Goal: Task Accomplishment & Management: Use online tool/utility

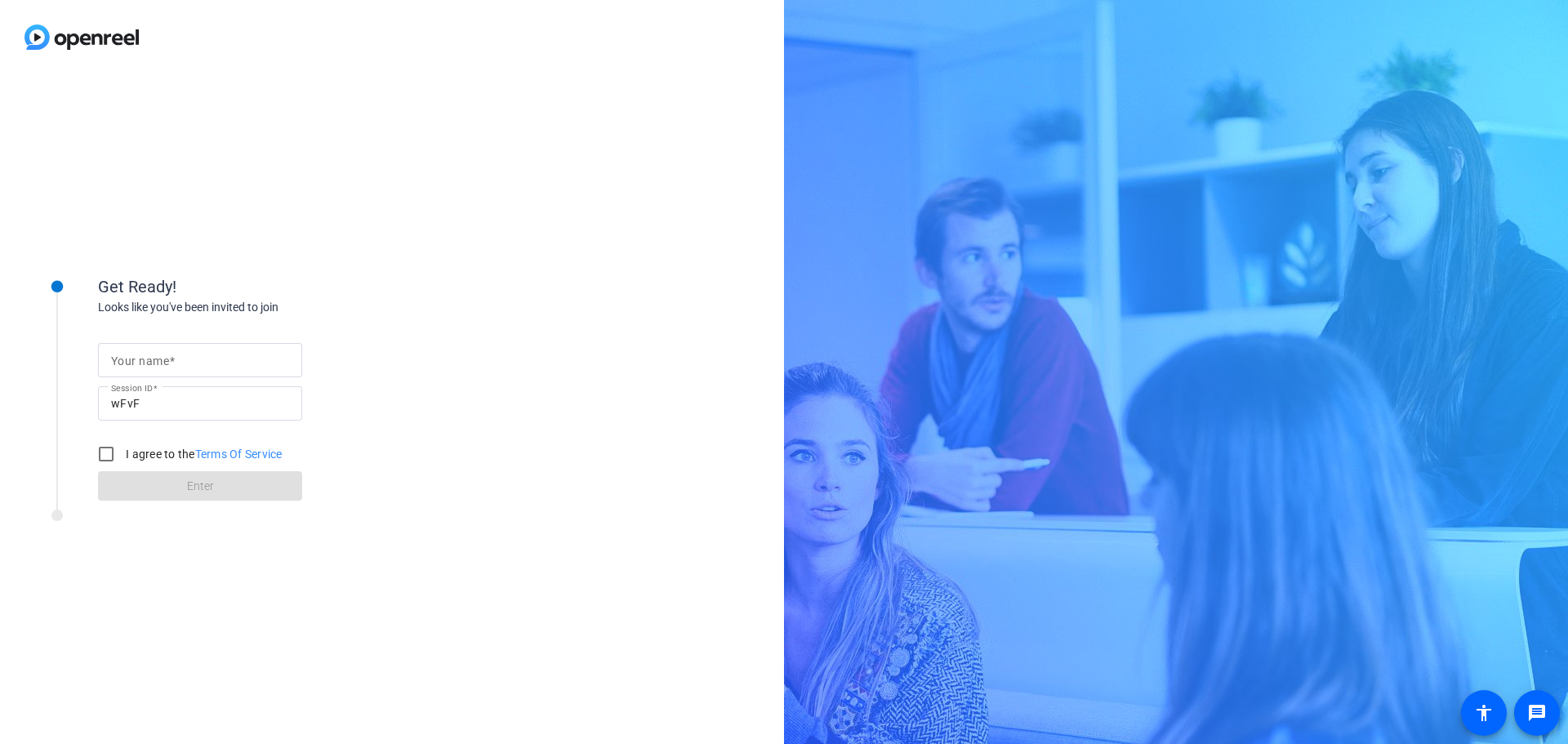
click at [201, 363] on input "Your name" at bounding box center [200, 360] width 178 height 20
type input "[PERSON_NAME]"
click at [104, 457] on input "I agree to the Terms Of Service" at bounding box center [106, 454] width 32 height 32
checkbox input "true"
click at [164, 487] on span at bounding box center [199, 486] width 204 height 39
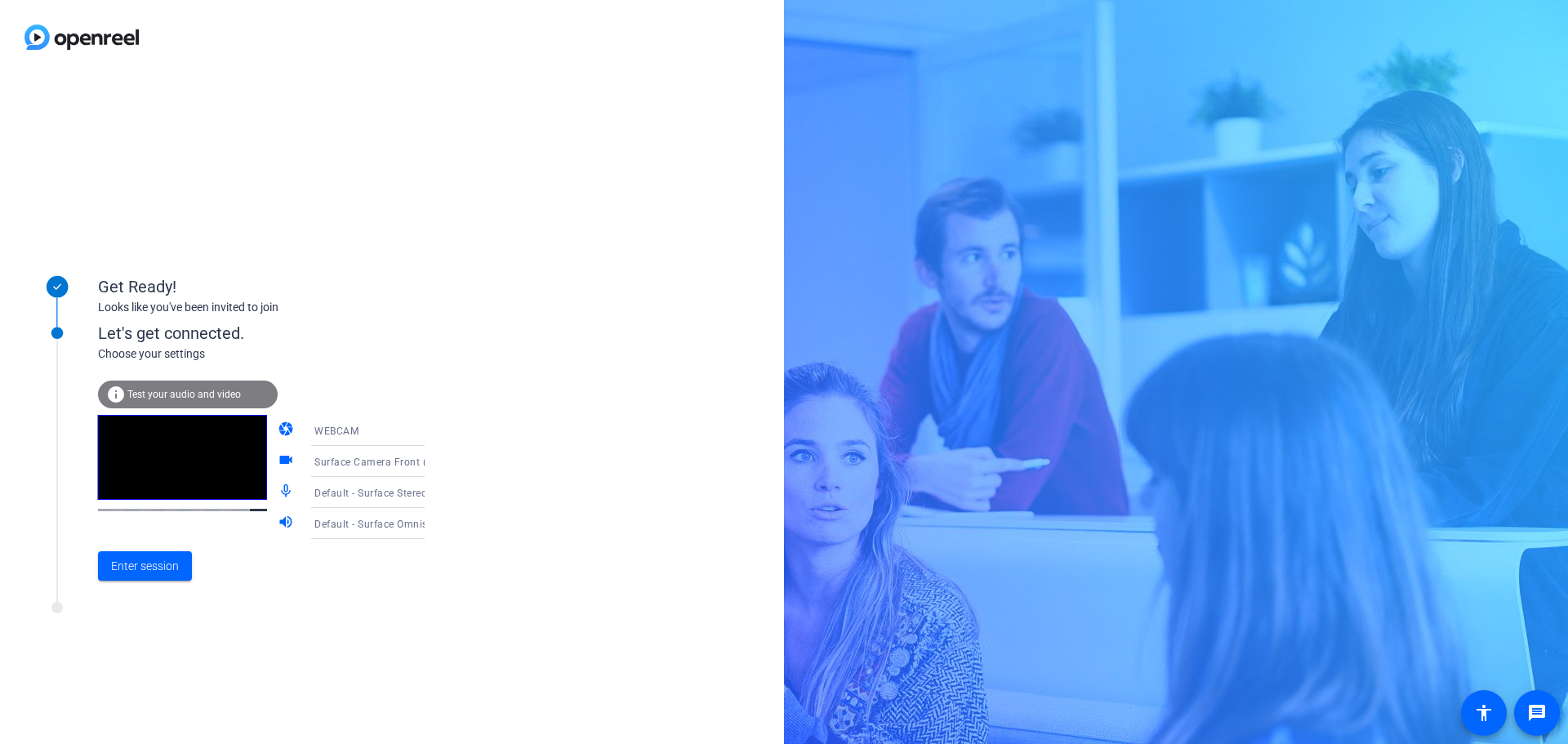
click at [182, 396] on span "Test your audio and video" at bounding box center [184, 394] width 114 height 11
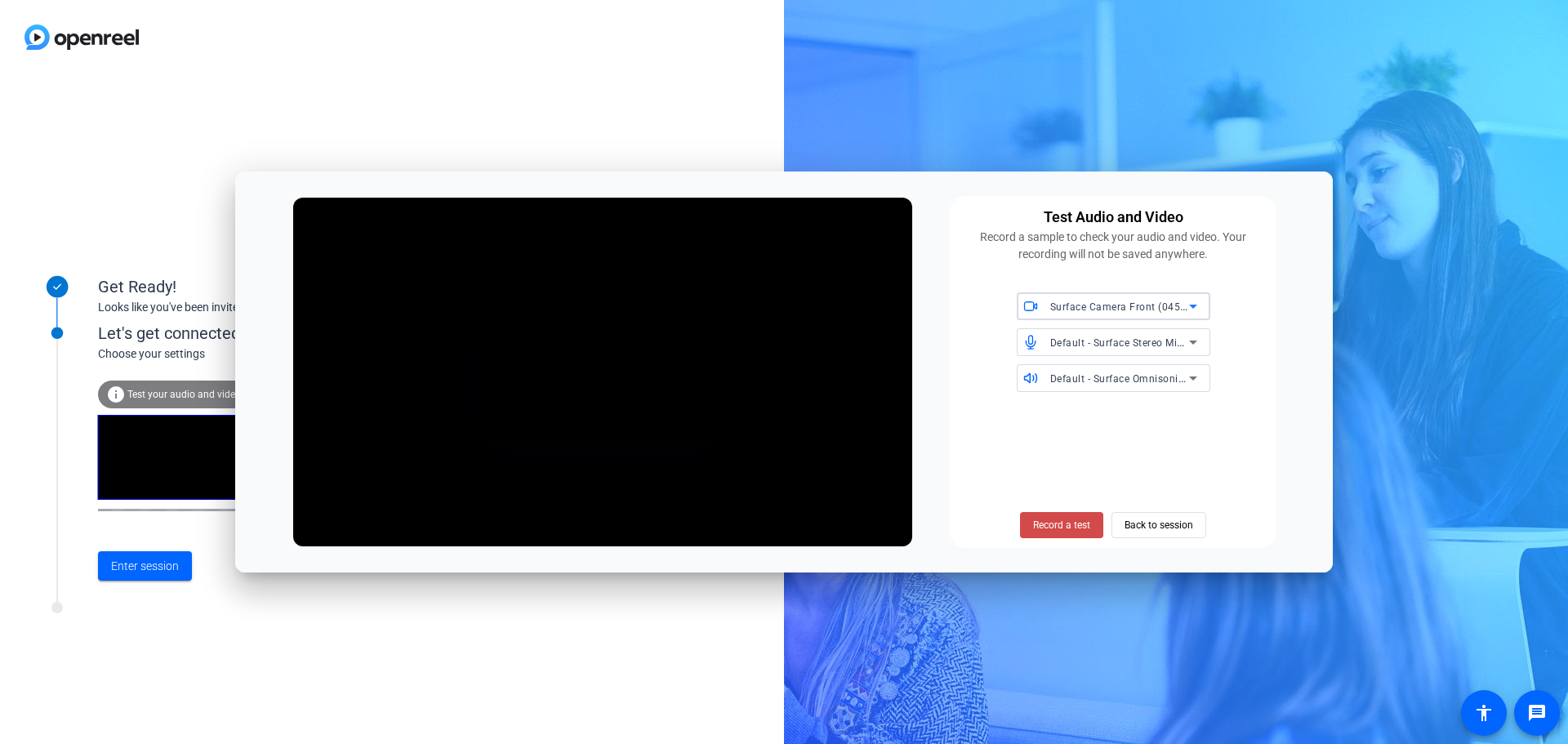
click at [1058, 533] on span at bounding box center [1061, 525] width 83 height 39
click at [1065, 515] on span at bounding box center [1061, 525] width 100 height 39
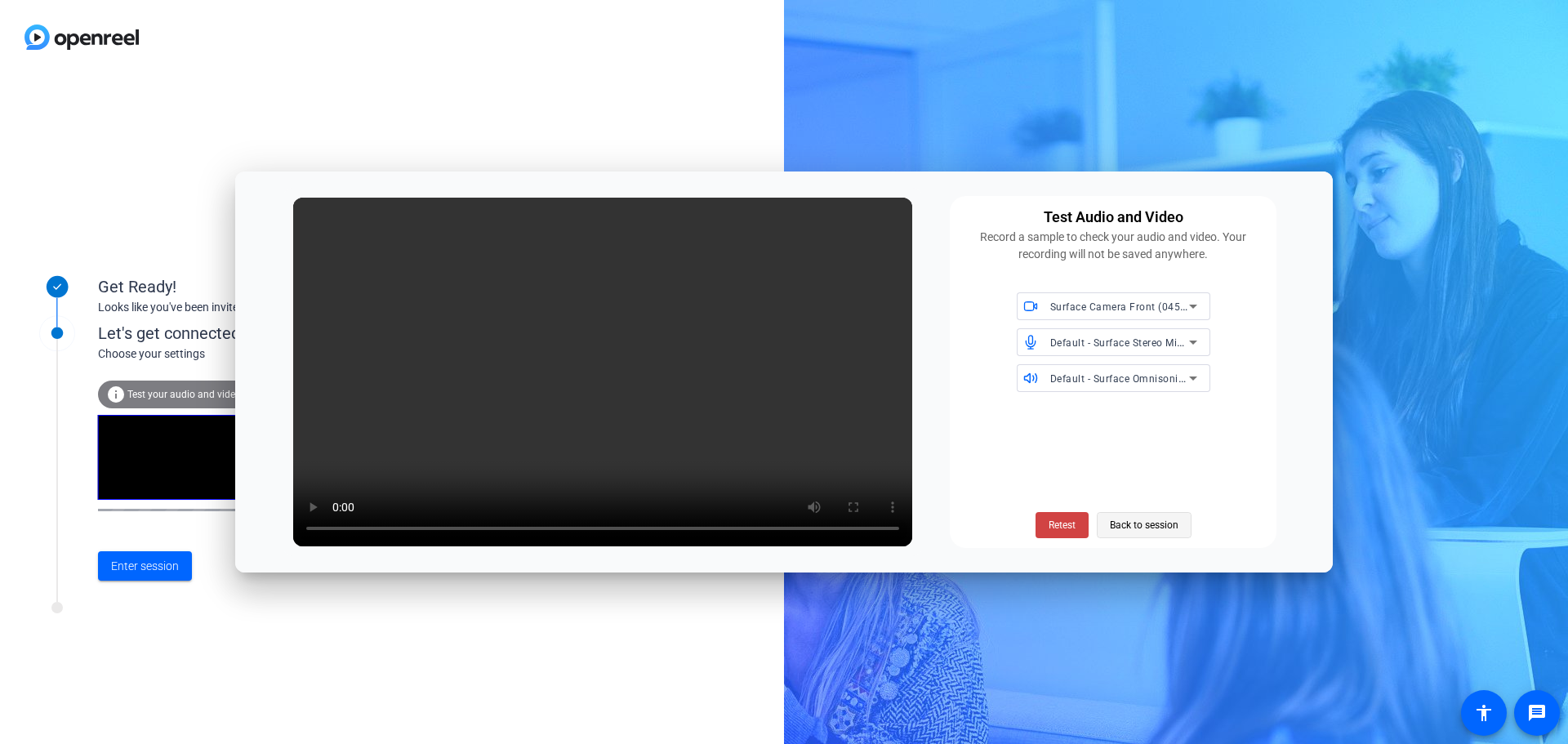
click at [1133, 519] on span "Back to session" at bounding box center [1144, 525] width 69 height 31
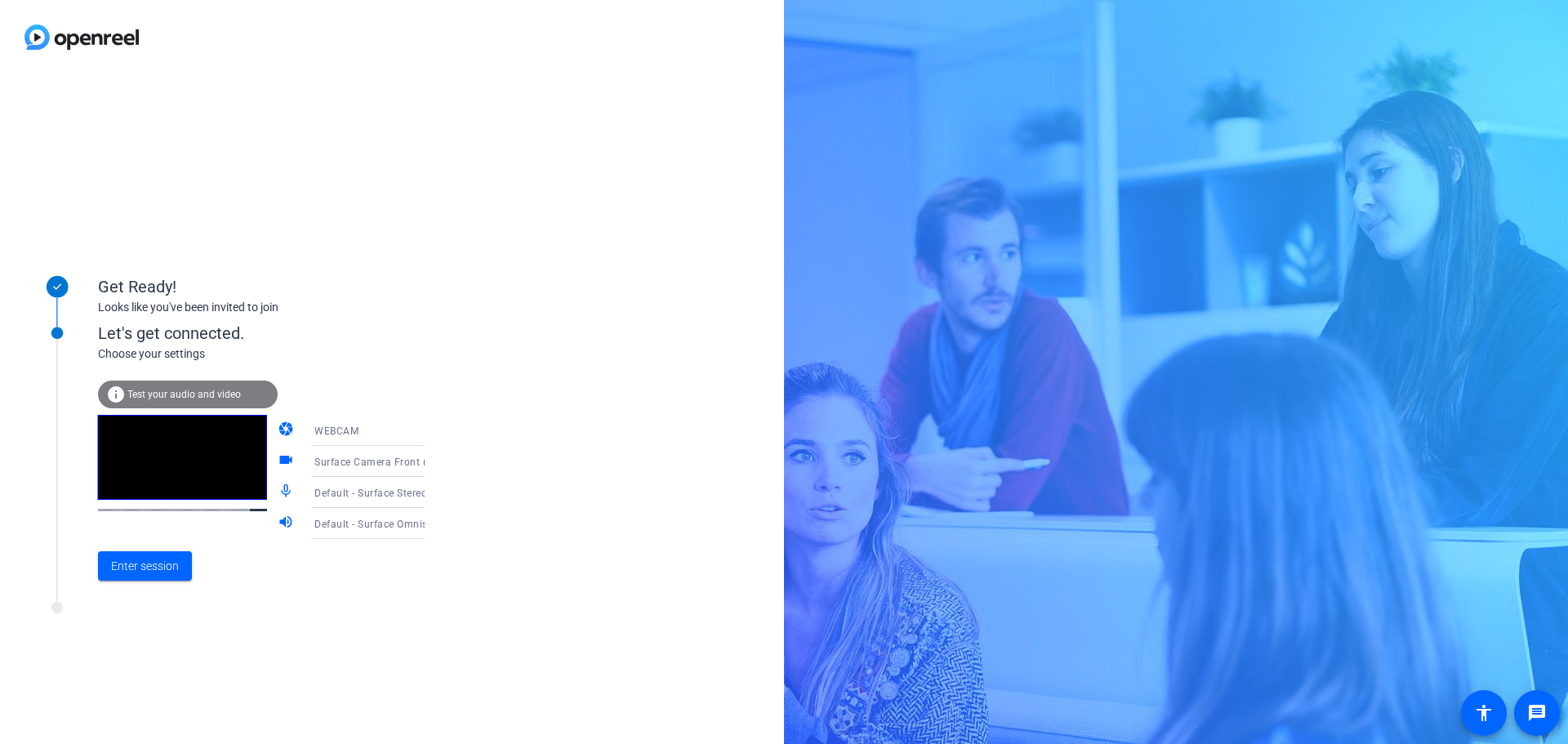
click at [338, 429] on span "WEBCAM" at bounding box center [337, 430] width 44 height 11
click at [489, 506] on div at bounding box center [784, 372] width 1568 height 744
click at [277, 458] on mat-icon "videocam" at bounding box center [287, 461] width 20 height 20
click at [341, 467] on span "Surface Camera Front (045e:0990)" at bounding box center [398, 461] width 166 height 13
click at [509, 470] on div at bounding box center [784, 372] width 1568 height 744
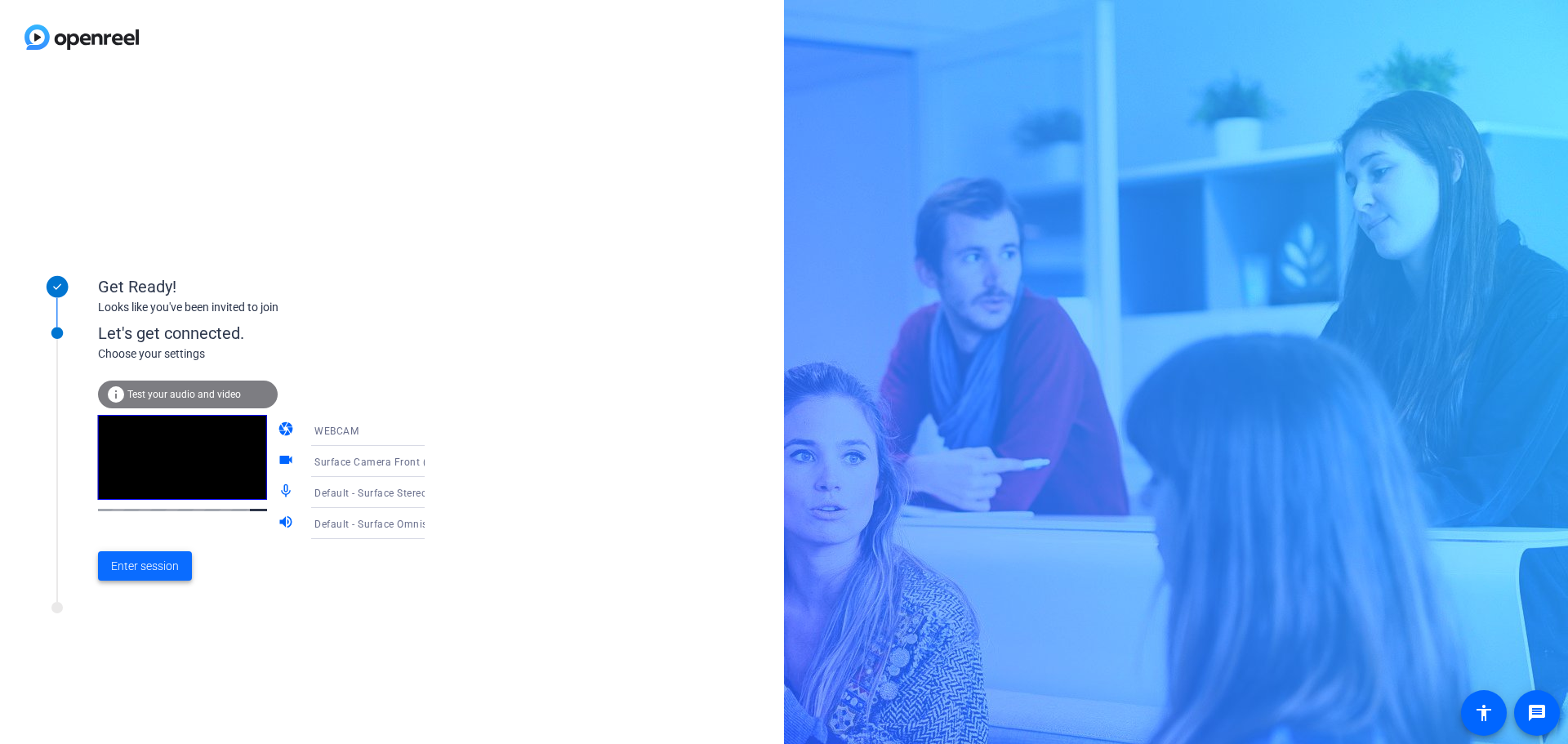
click at [170, 566] on span "Enter session" at bounding box center [145, 566] width 68 height 17
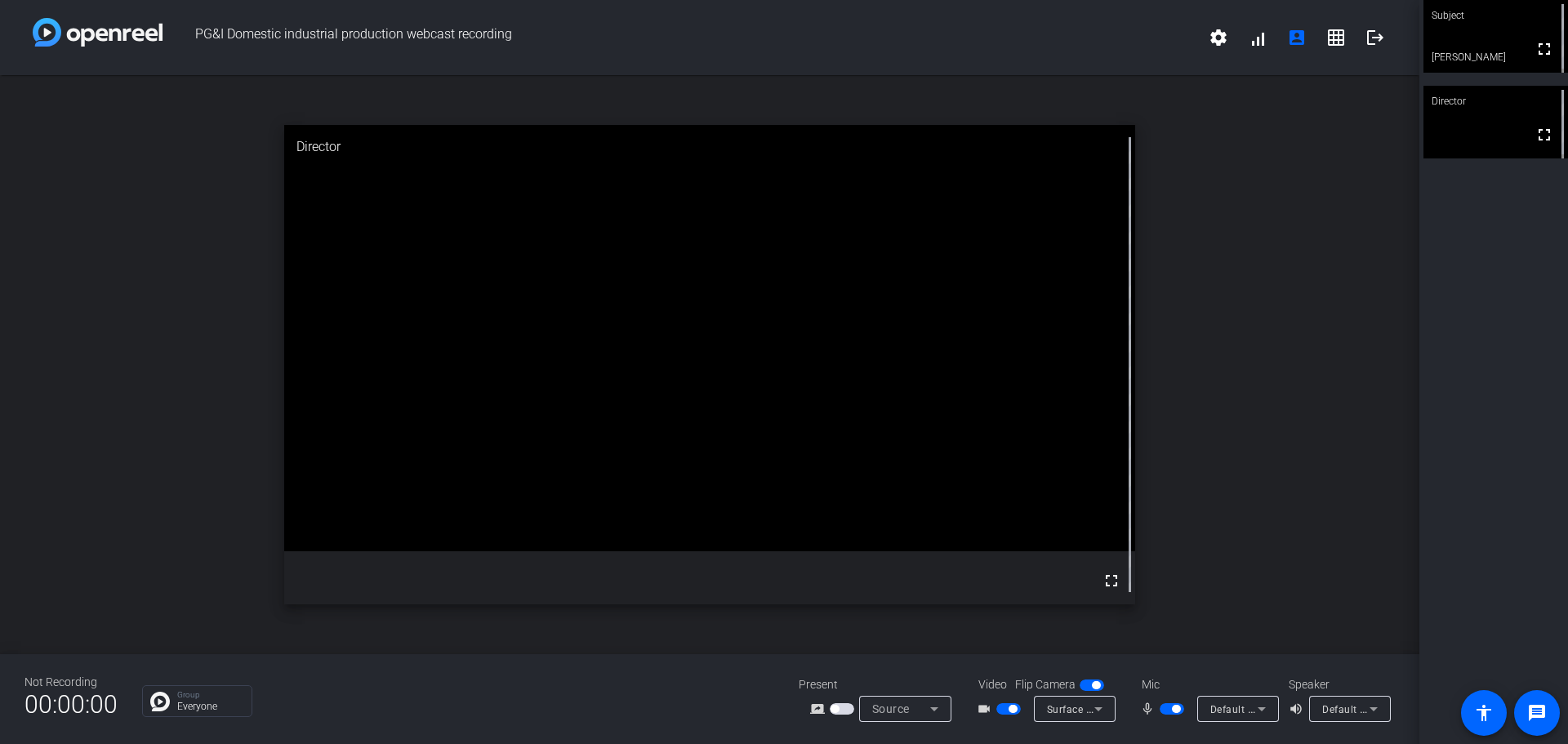
click at [1010, 712] on span "button" at bounding box center [1013, 709] width 8 height 8
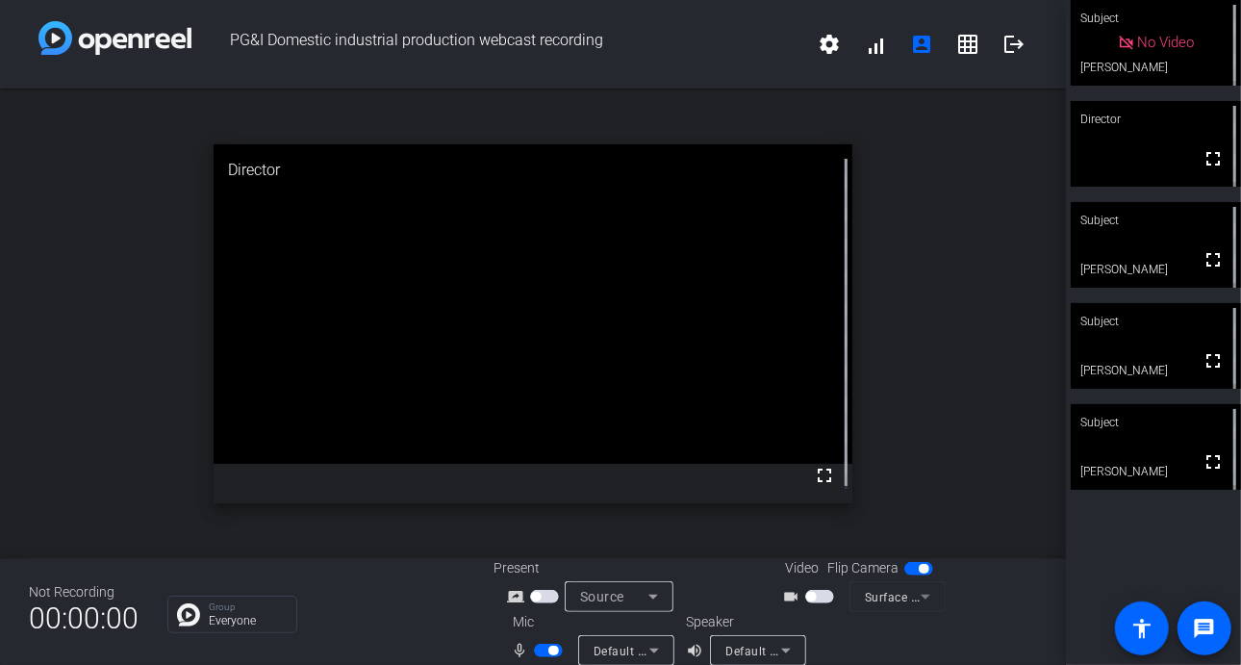
scroll to position [21, 0]
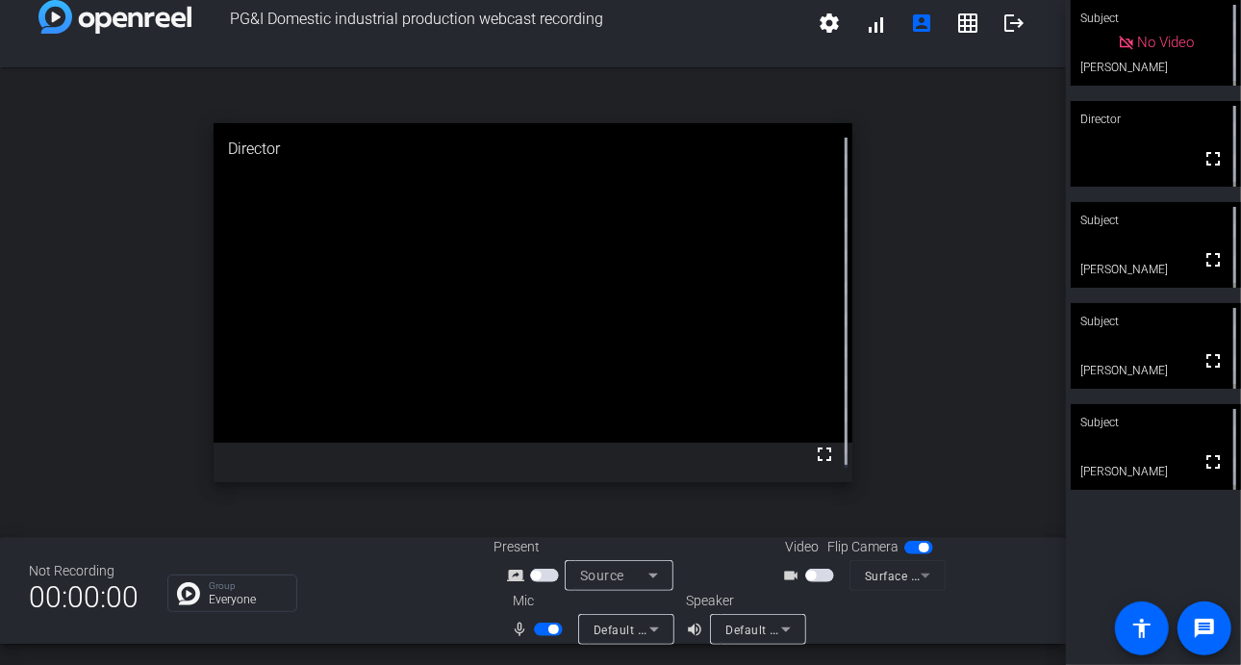
click at [549, 627] on span "button" at bounding box center [554, 630] width 10 height 10
click at [535, 627] on span "button" at bounding box center [540, 630] width 10 height 10
click at [550, 632] on span "button" at bounding box center [554, 630] width 10 height 10
click at [542, 627] on span "button" at bounding box center [548, 629] width 29 height 13
click at [541, 627] on span "button" at bounding box center [548, 629] width 29 height 13
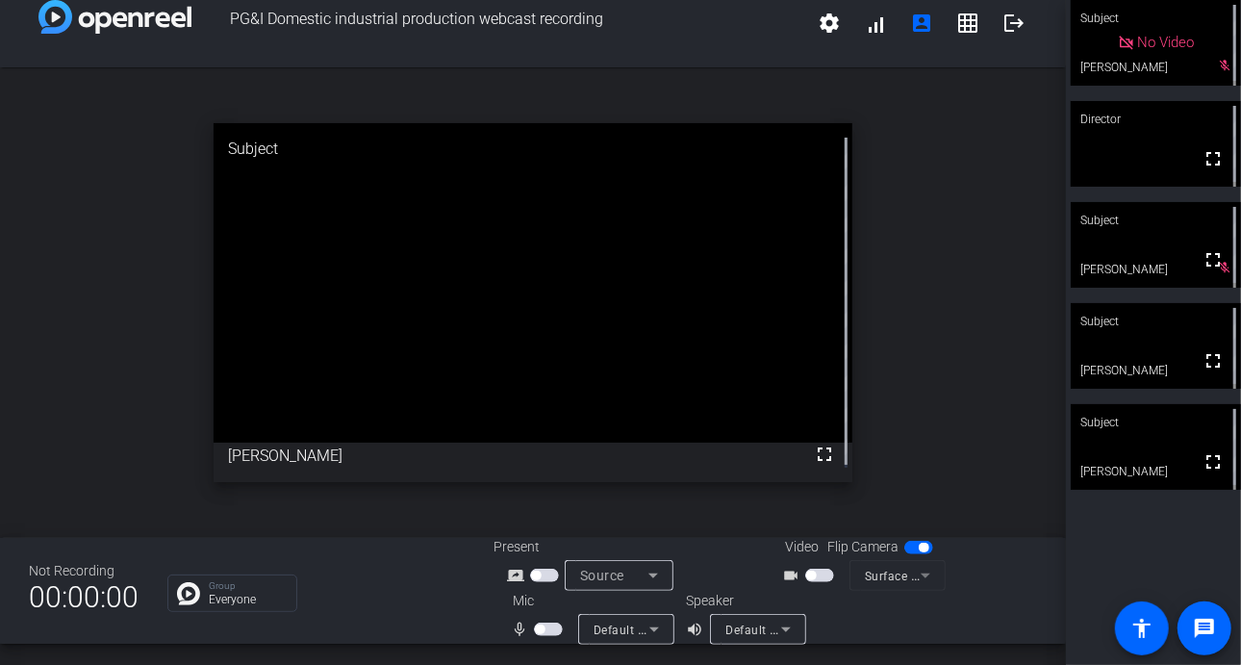
click at [535, 627] on span "button" at bounding box center [540, 630] width 10 height 10
click at [549, 632] on span "button" at bounding box center [554, 630] width 10 height 10
click at [536, 627] on span "button" at bounding box center [540, 630] width 10 height 10
click at [535, 627] on span "button" at bounding box center [548, 629] width 29 height 13
click at [538, 626] on span "button" at bounding box center [540, 630] width 10 height 10
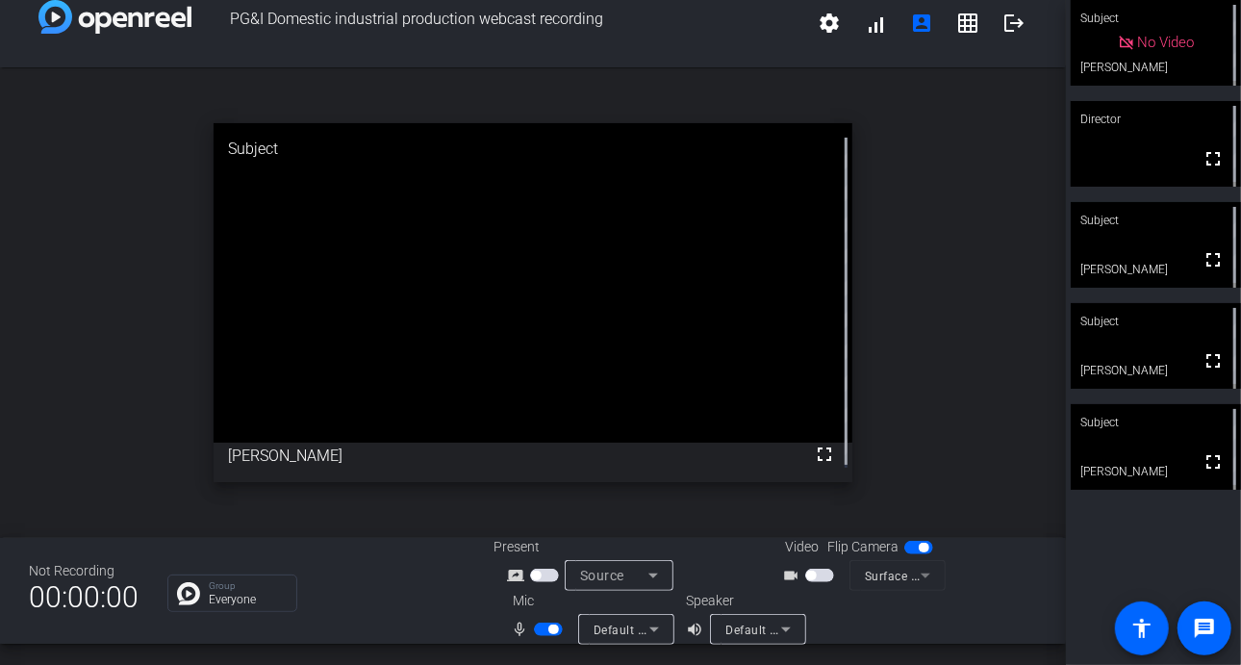
click at [541, 627] on span "button" at bounding box center [548, 629] width 29 height 13
click at [540, 632] on span "button" at bounding box center [548, 629] width 29 height 13
click at [545, 623] on span "button" at bounding box center [548, 629] width 29 height 13
click at [537, 629] on span "button" at bounding box center [540, 630] width 10 height 10
click at [541, 627] on span "button" at bounding box center [548, 629] width 29 height 13
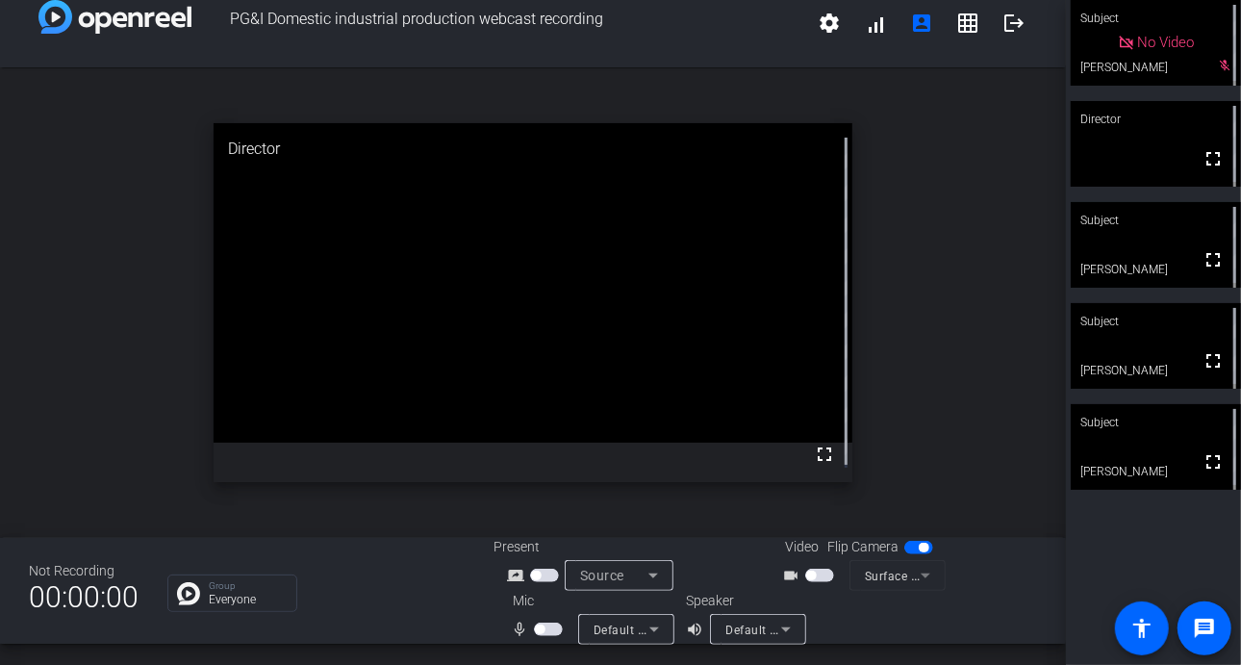
click at [535, 627] on span "button" at bounding box center [540, 630] width 10 height 10
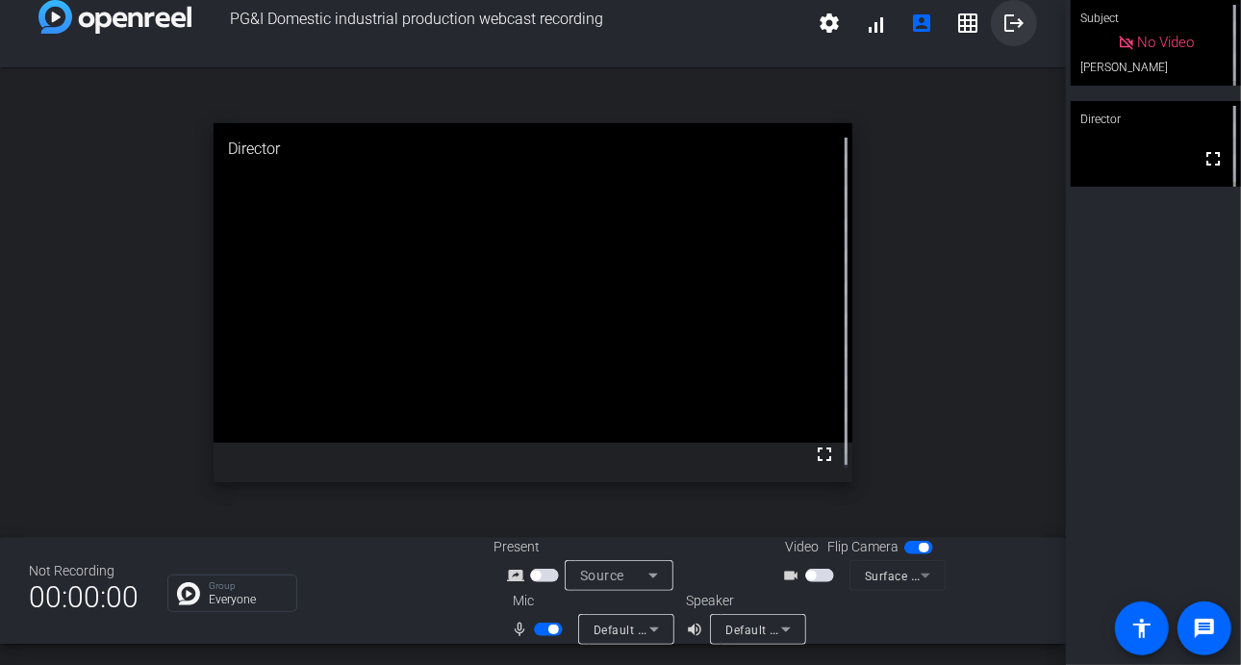
click at [1007, 22] on mat-icon "logout" at bounding box center [1014, 23] width 23 height 23
